Goal: Information Seeking & Learning: Check status

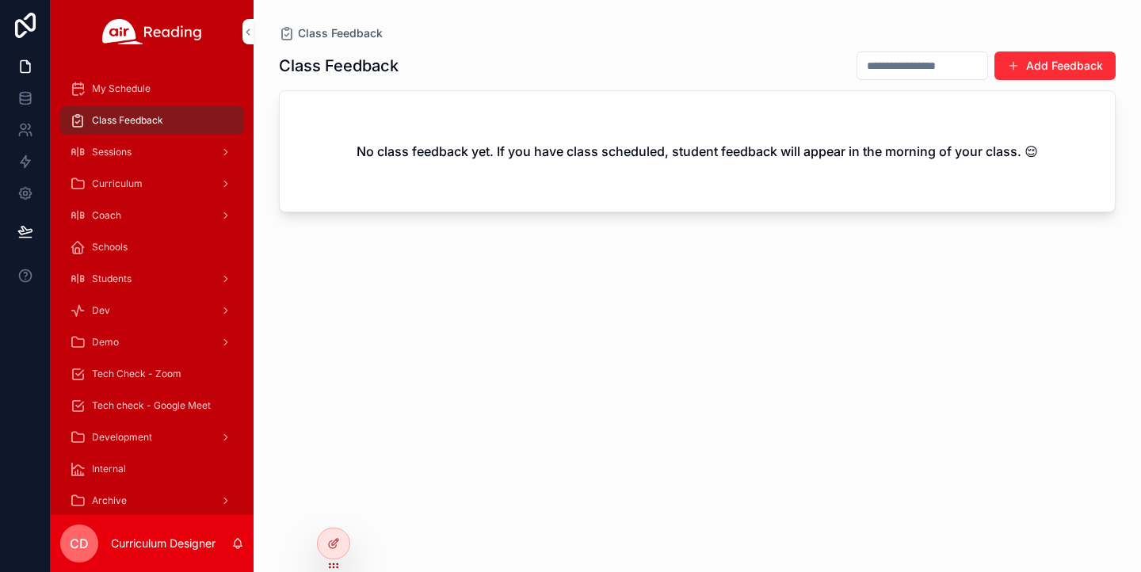
click at [0, 0] on icon at bounding box center [0, 0] width 0 height 0
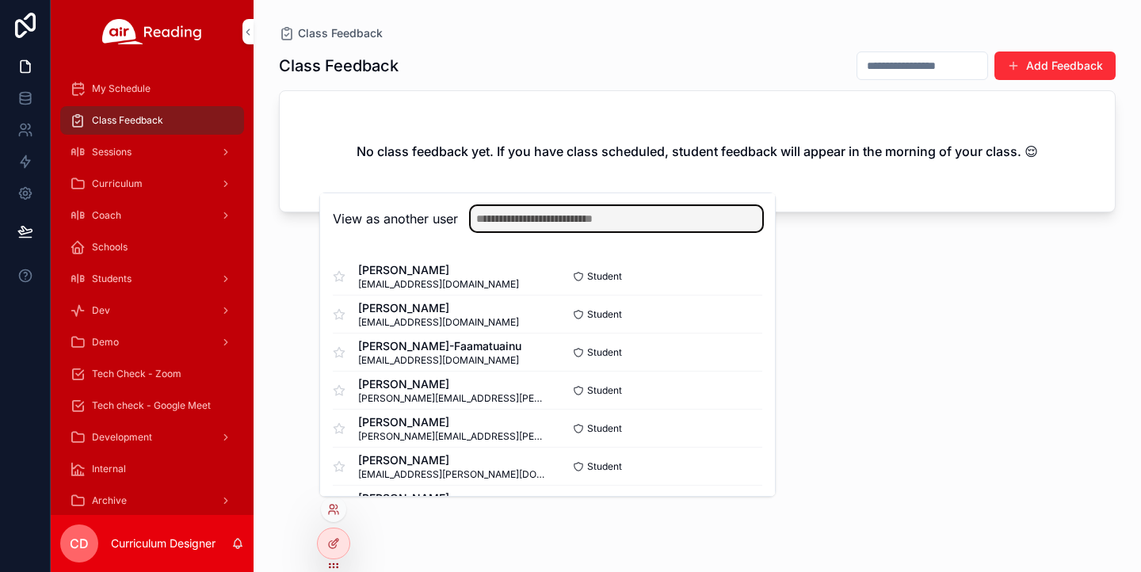
click at [565, 220] on input "text" at bounding box center [617, 218] width 292 height 25
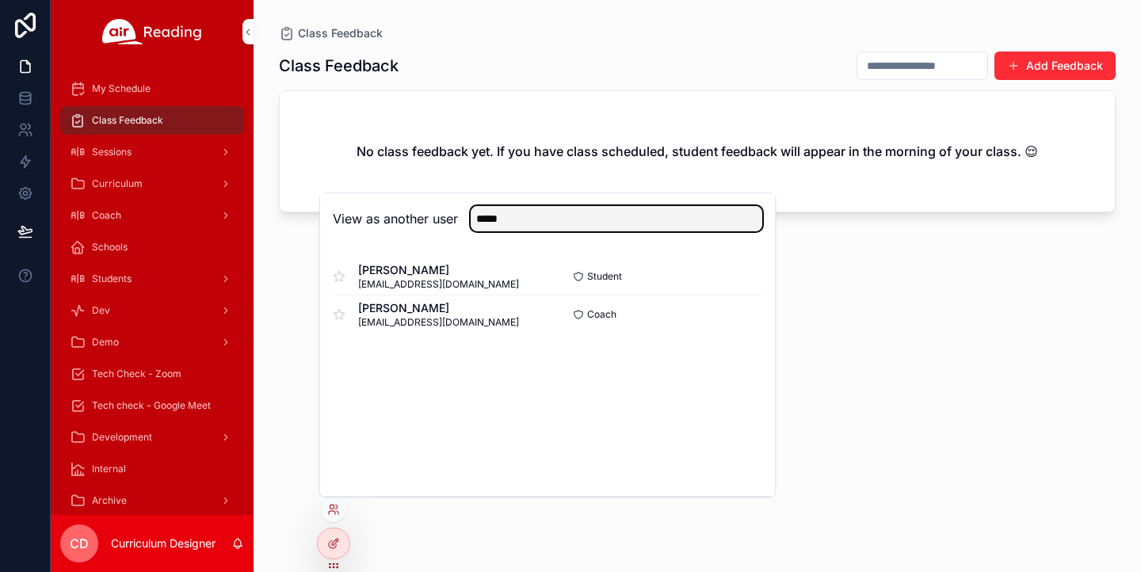
type input "*****"
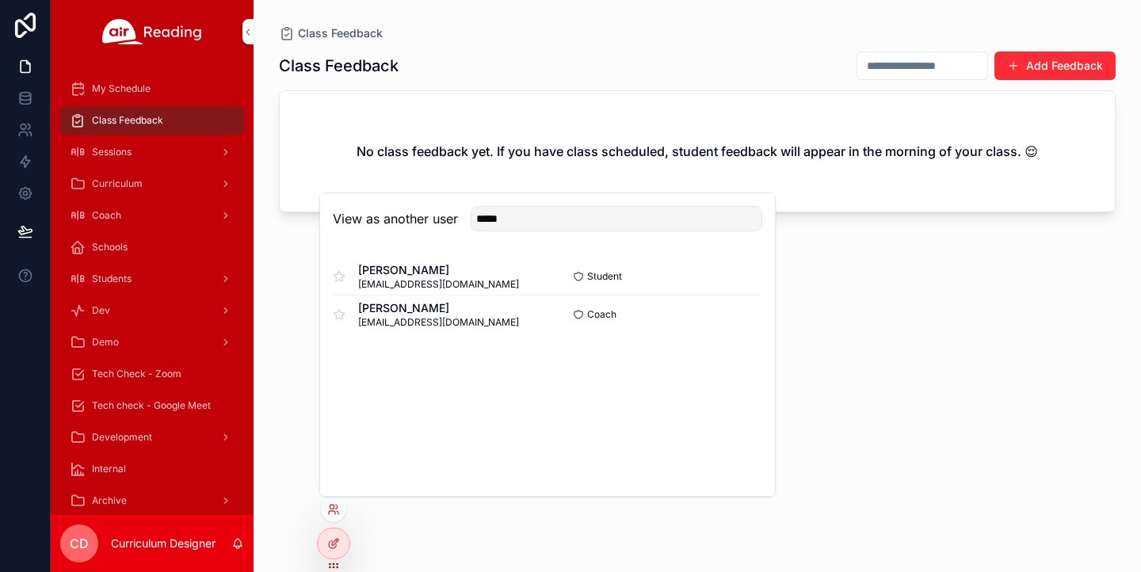
click at [0, 0] on button "Select" at bounding box center [0, 0] width 0 height 0
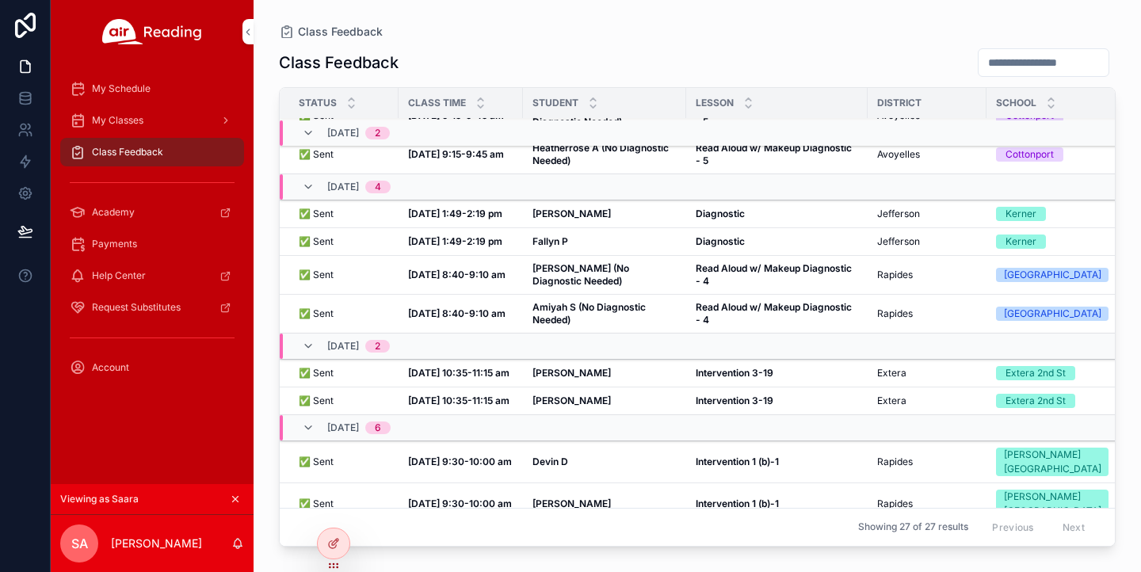
scroll to position [48, 0]
click at [564, 237] on strong "Fallyn P" at bounding box center [551, 242] width 36 height 12
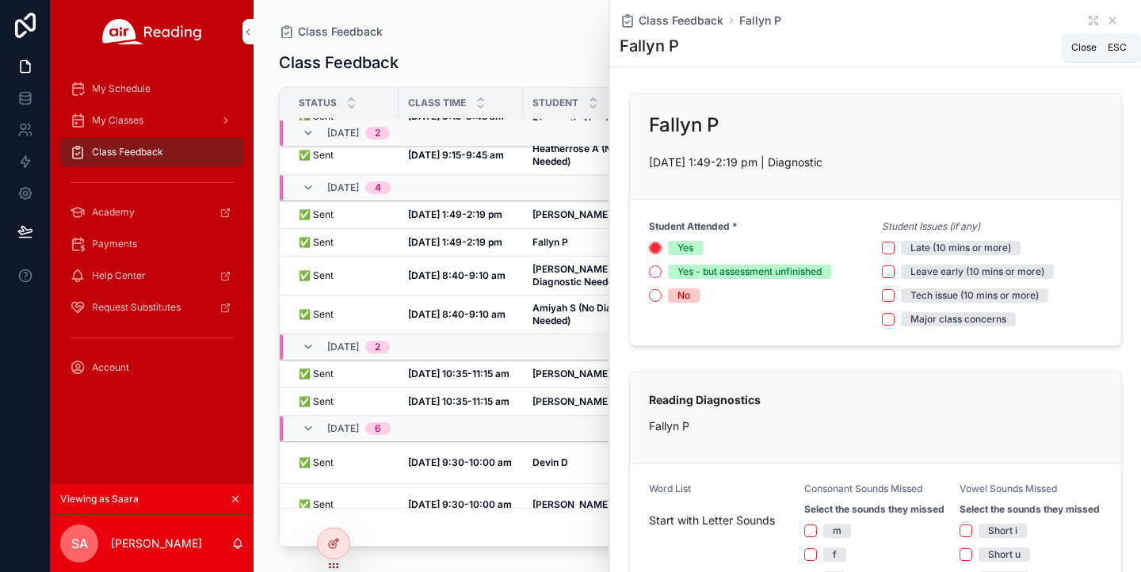
click at [1112, 19] on icon "scrollable content" at bounding box center [1112, 20] width 13 height 13
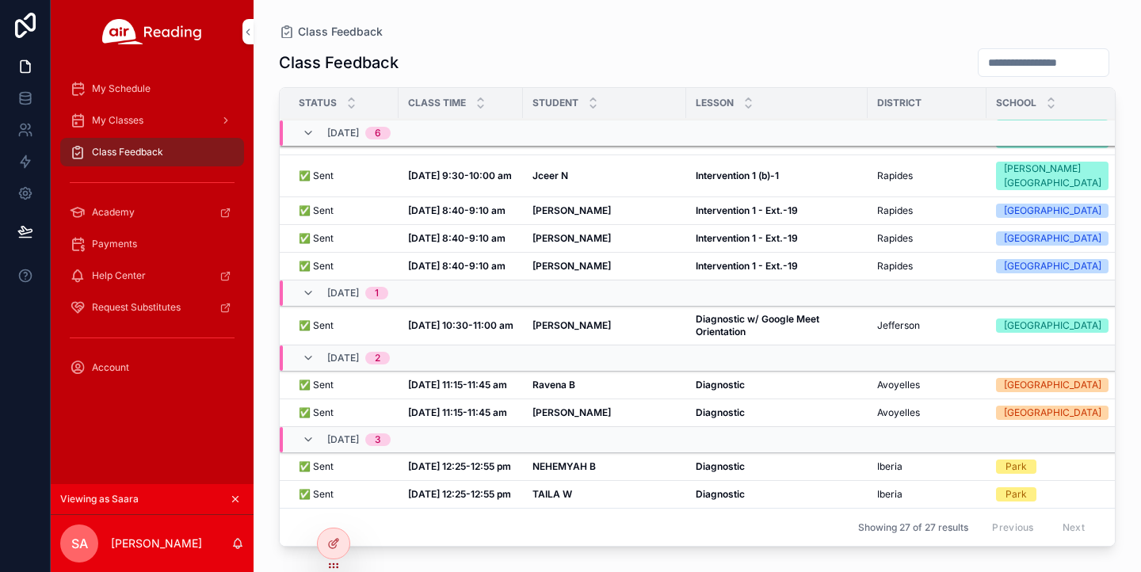
scroll to position [418, 0]
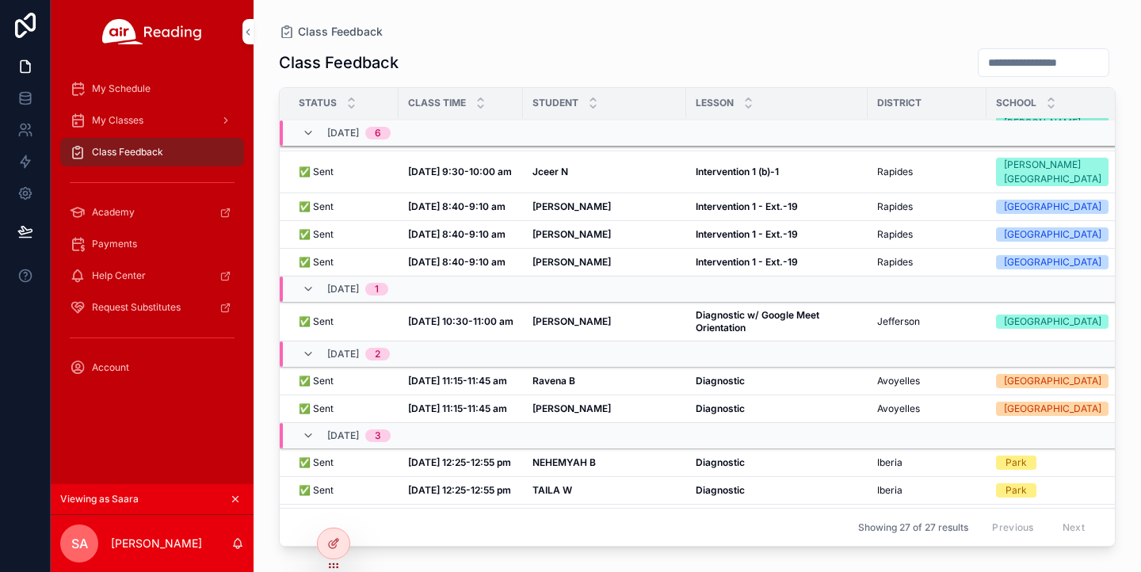
click at [737, 334] on strong "Diagnostic w/ Google Meet Orientation" at bounding box center [759, 321] width 126 height 25
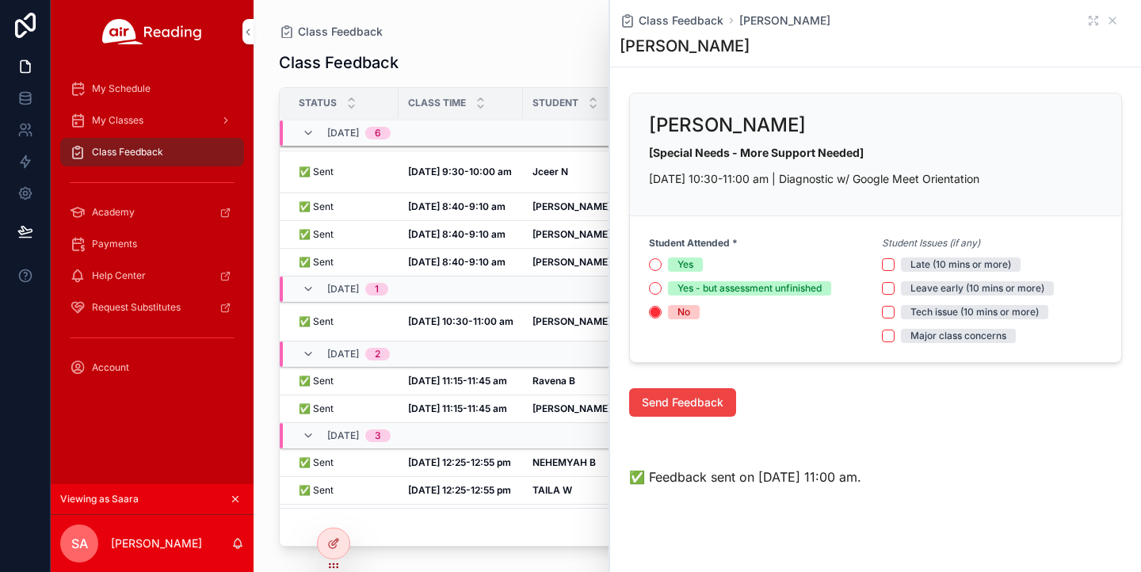
click at [512, 35] on div "Class Feedback" at bounding box center [697, 31] width 837 height 13
click at [1109, 18] on icon "scrollable content" at bounding box center [1112, 20] width 13 height 13
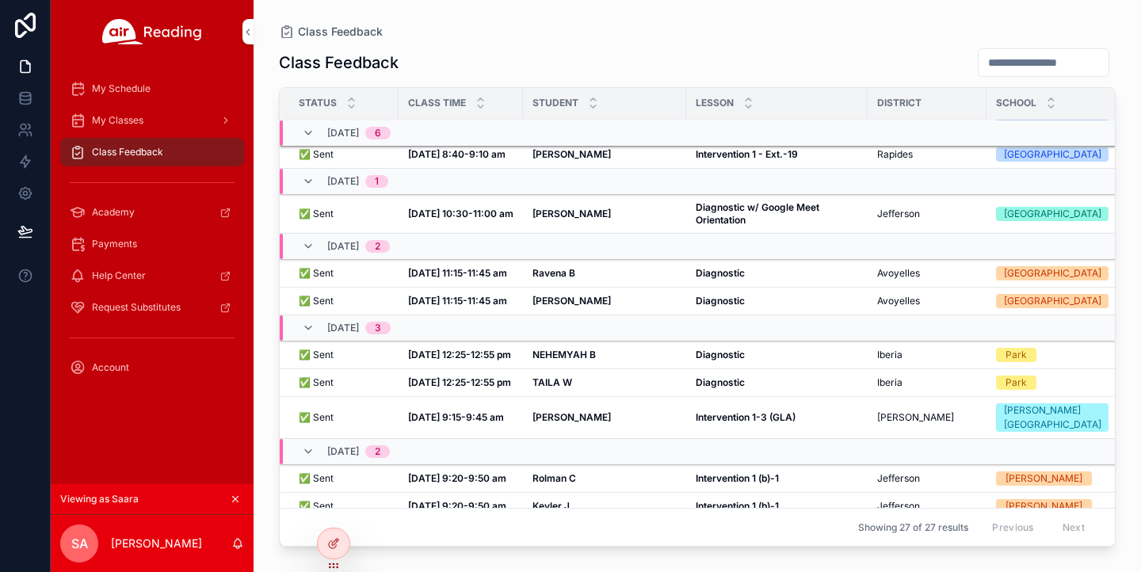
click at [559, 267] on strong "Ravena B" at bounding box center [554, 273] width 43 height 12
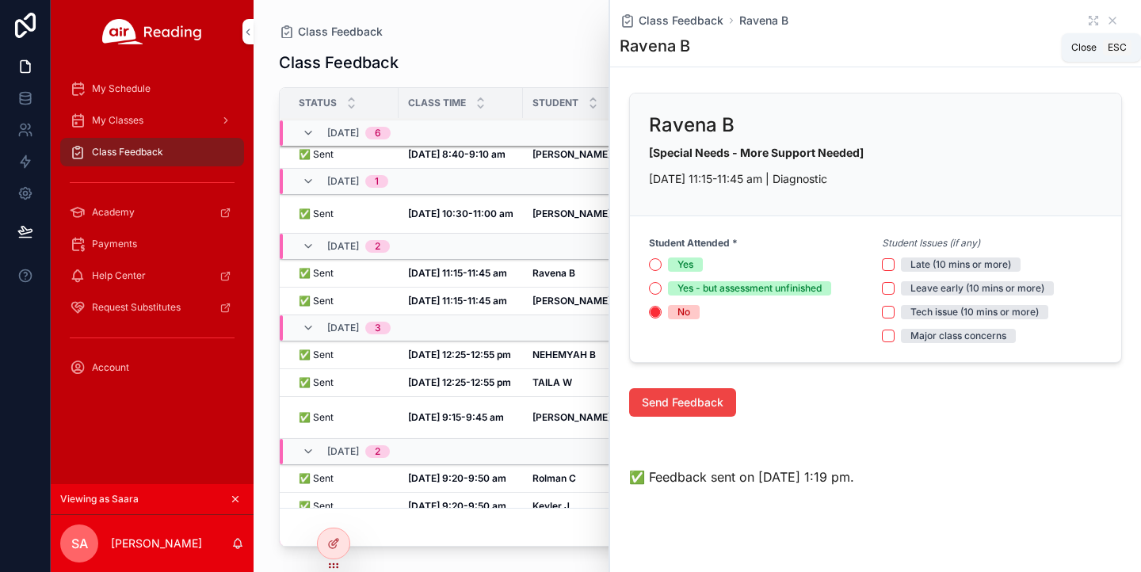
click at [1115, 19] on icon "scrollable content" at bounding box center [1112, 20] width 13 height 13
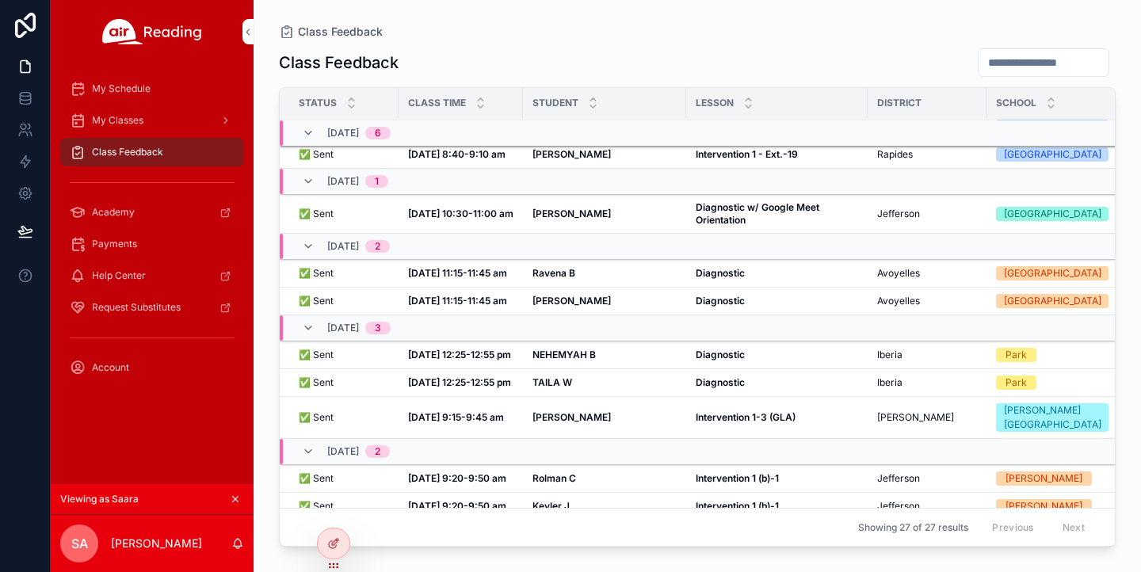
click at [553, 315] on td "[PERSON_NAME]" at bounding box center [604, 302] width 163 height 28
click at [553, 307] on strong "[PERSON_NAME]" at bounding box center [572, 301] width 78 height 12
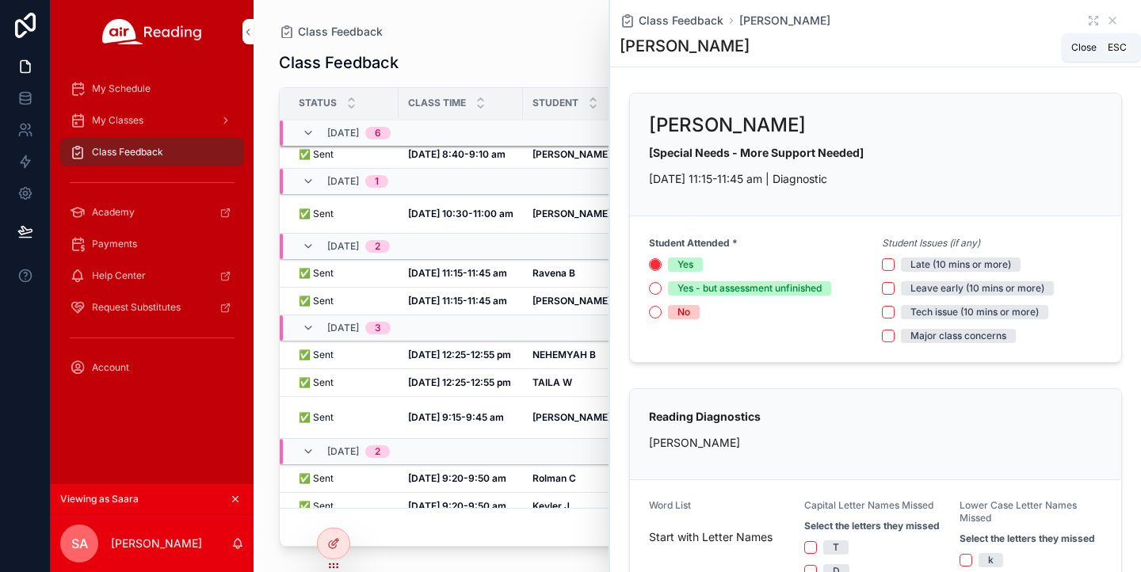
click at [1112, 21] on icon "scrollable content" at bounding box center [1113, 20] width 6 height 6
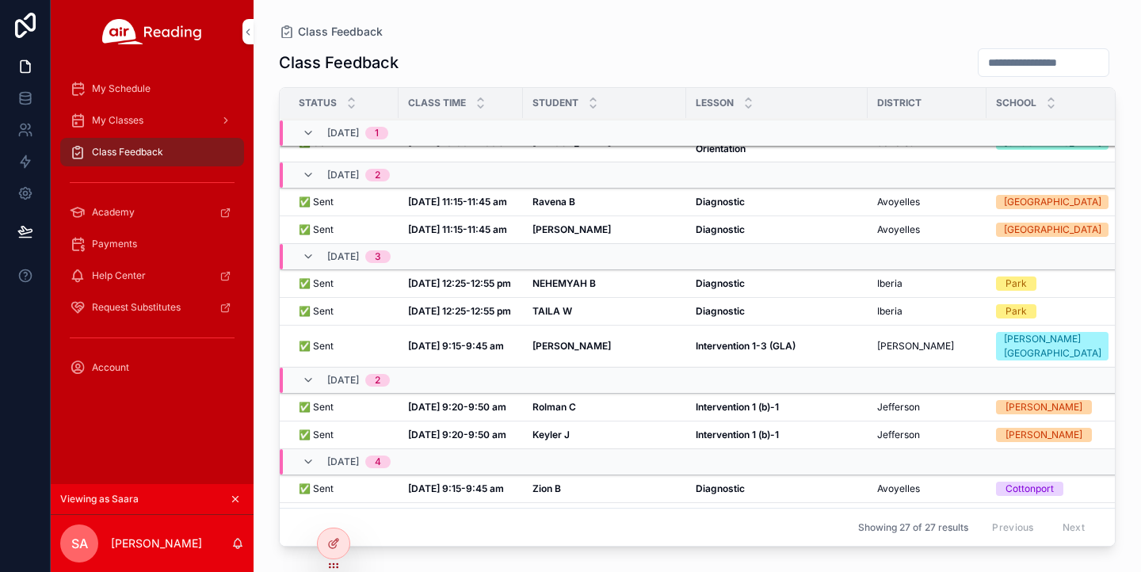
scroll to position [619, 0]
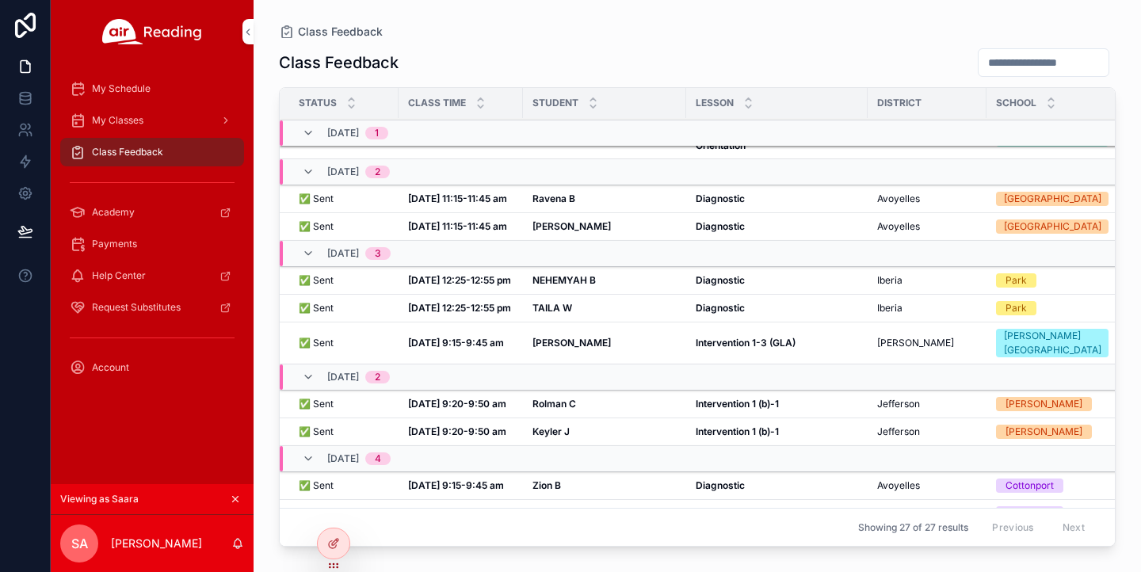
click at [561, 286] on strong "NEHEMYAH B" at bounding box center [564, 280] width 63 height 12
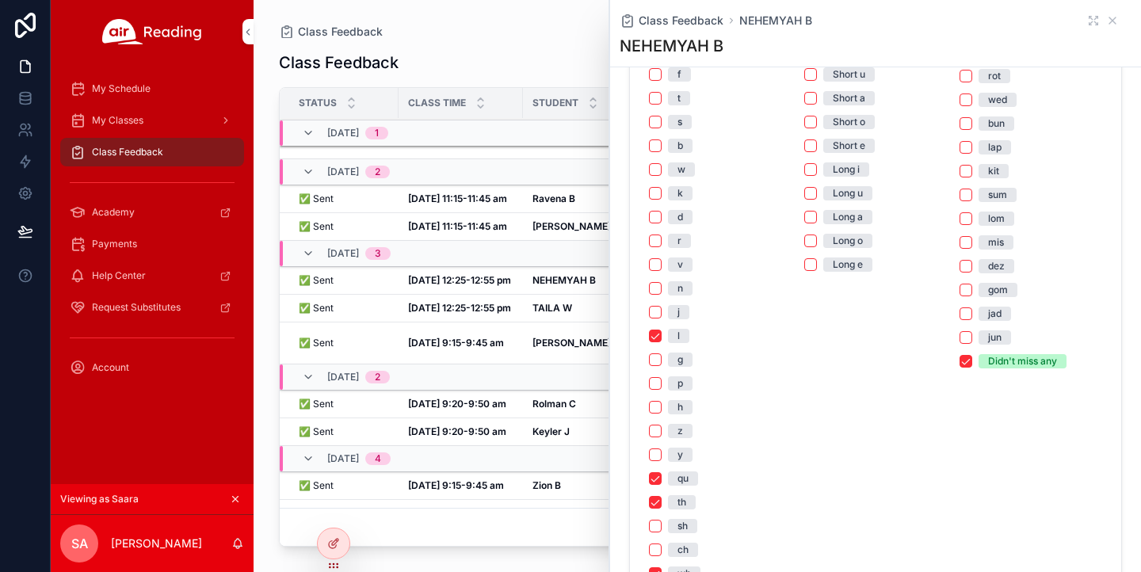
scroll to position [1181, 0]
